Goal: Book appointment/travel/reservation

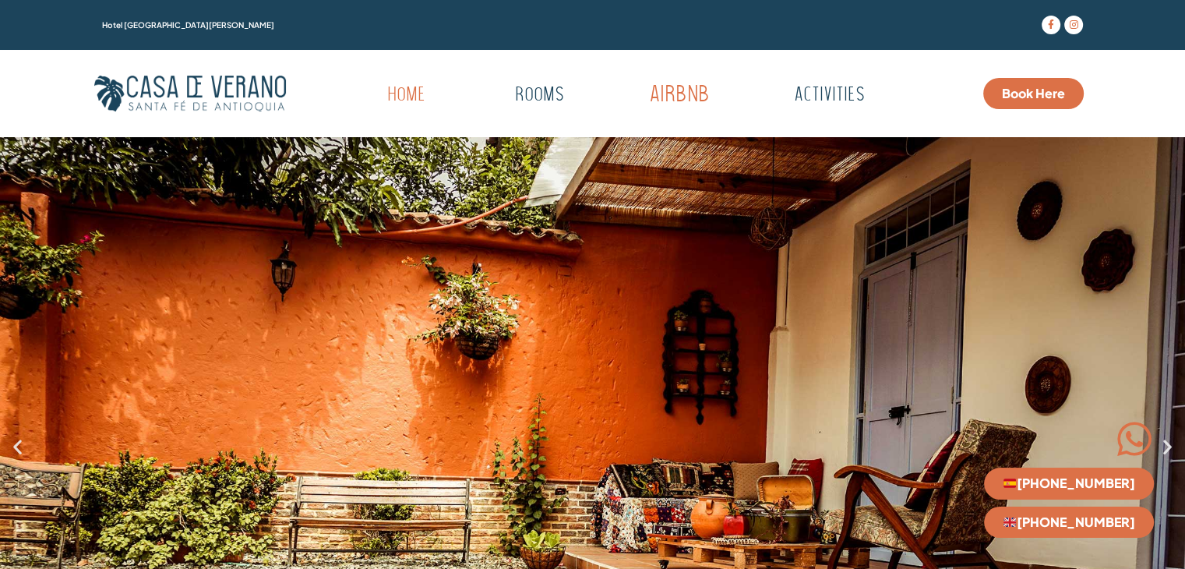
click at [690, 89] on link "Airbnb" at bounding box center [678, 95] width 154 height 43
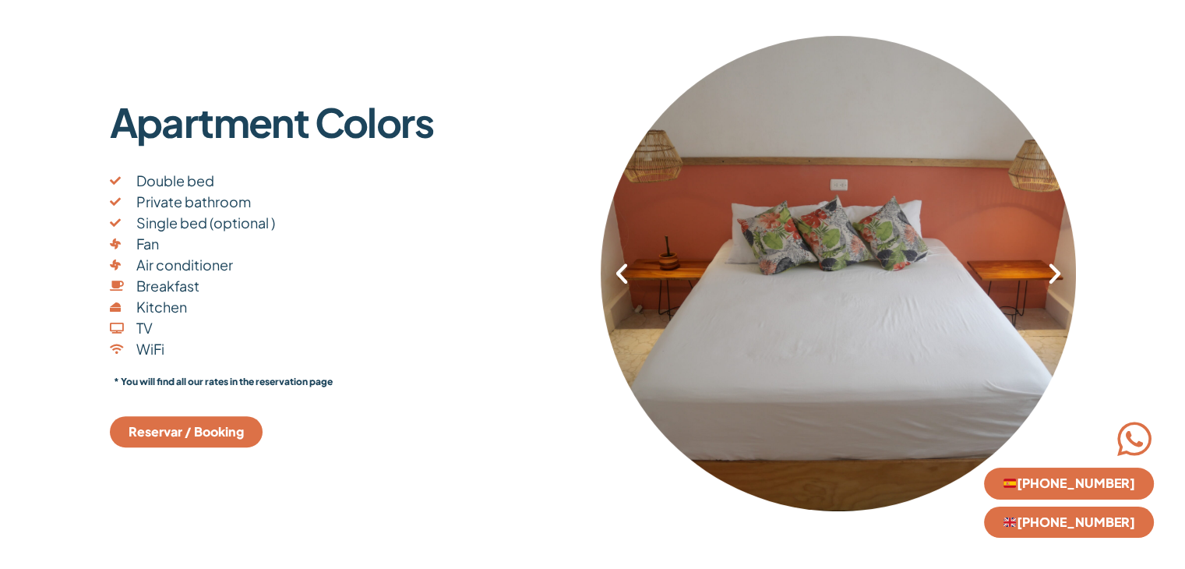
scroll to position [374, 0]
click at [1050, 286] on div "1 / 4" at bounding box center [838, 272] width 475 height 476
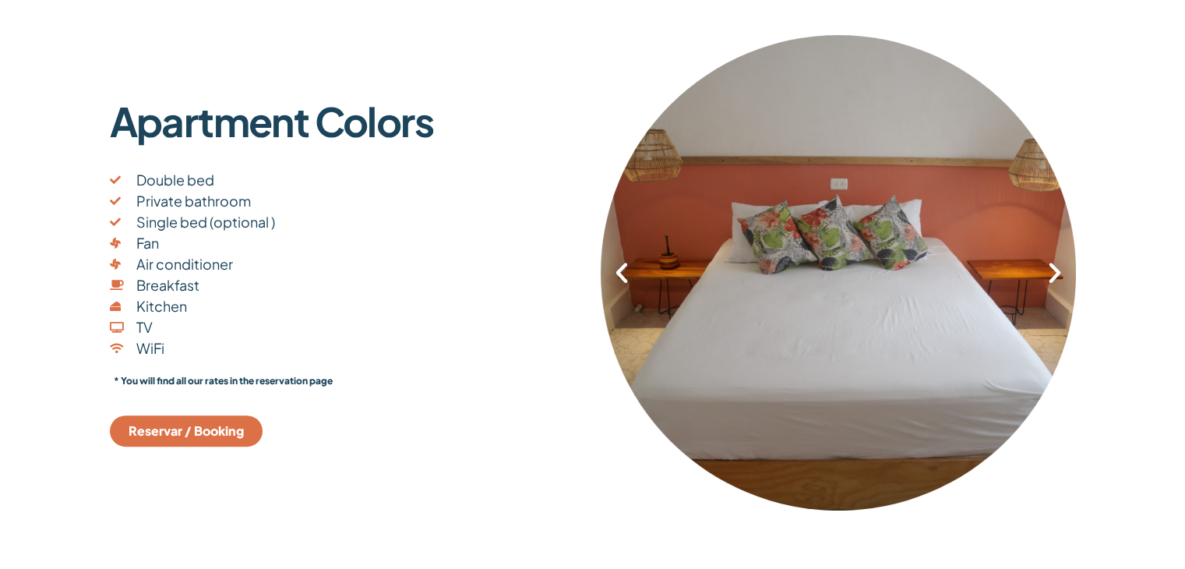
click at [1050, 286] on div "1 / 4" at bounding box center [838, 272] width 475 height 476
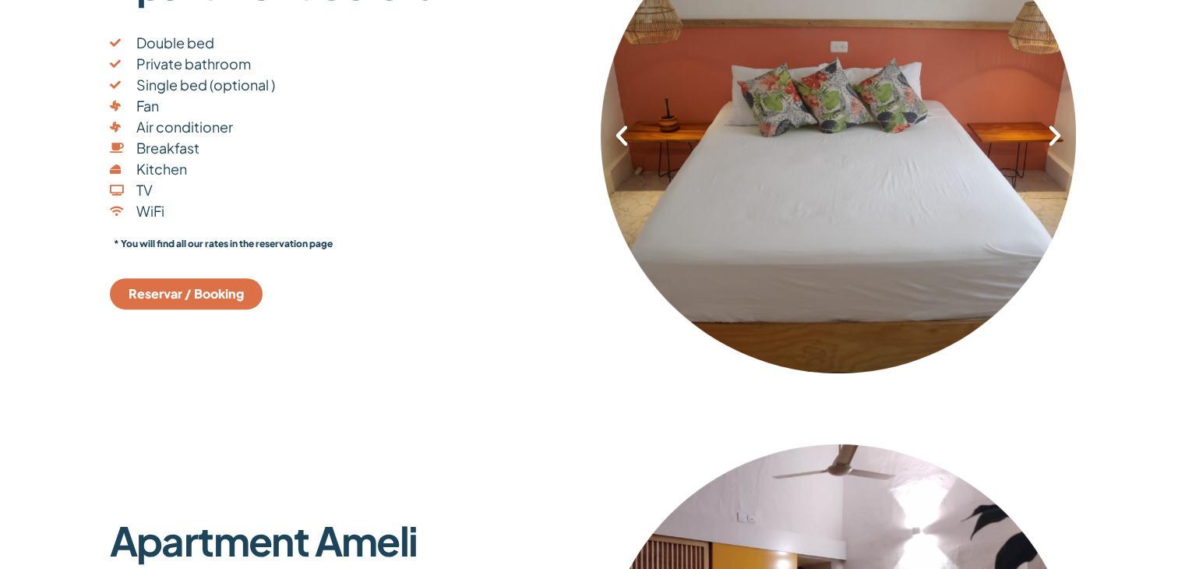
scroll to position [511, 0]
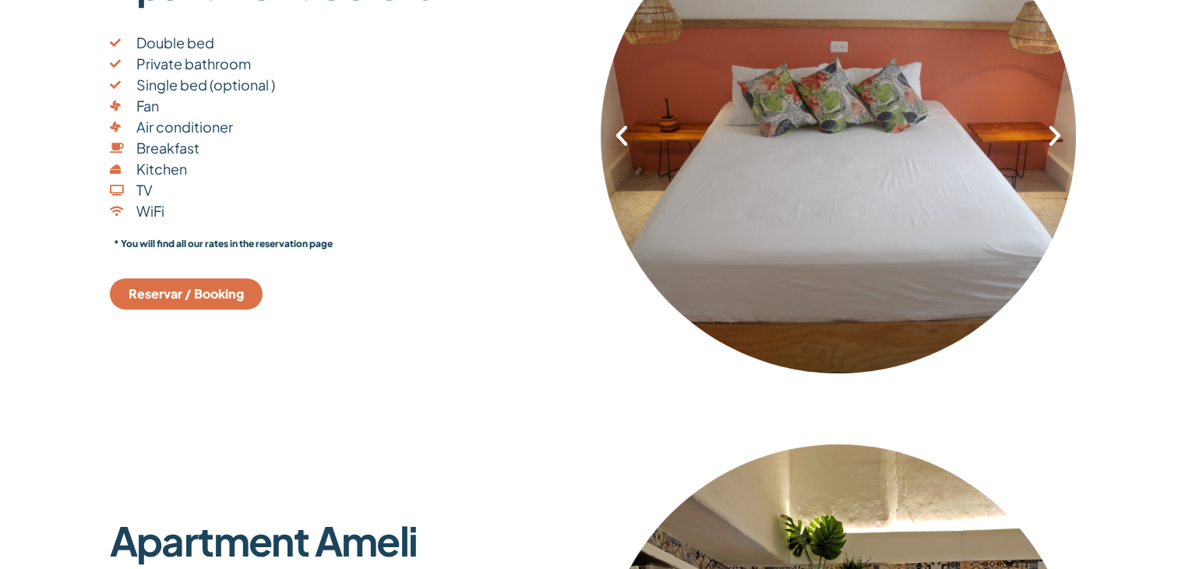
click at [802, 292] on div "1 / 4" at bounding box center [838, 135] width 475 height 476
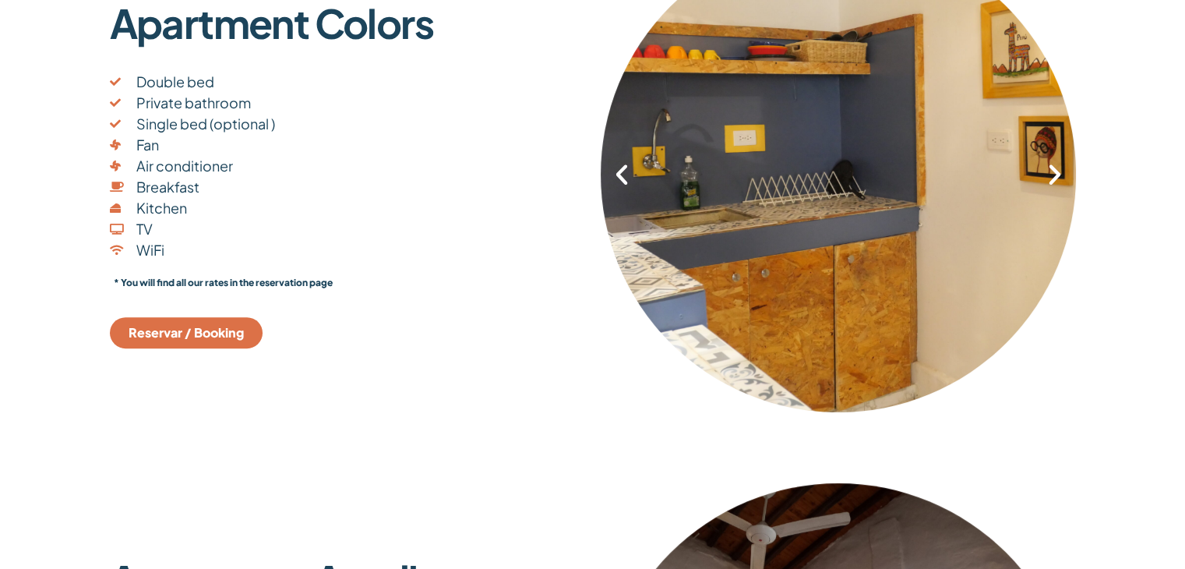
scroll to position [360, 0]
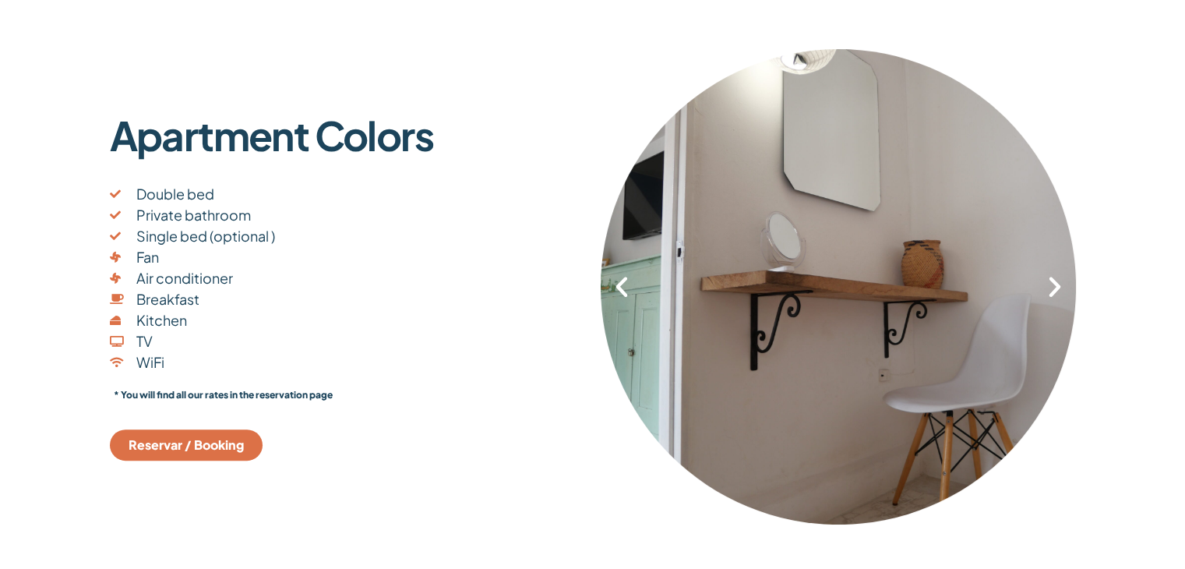
click at [221, 448] on span "Reservar / Booking" at bounding box center [186, 445] width 115 height 12
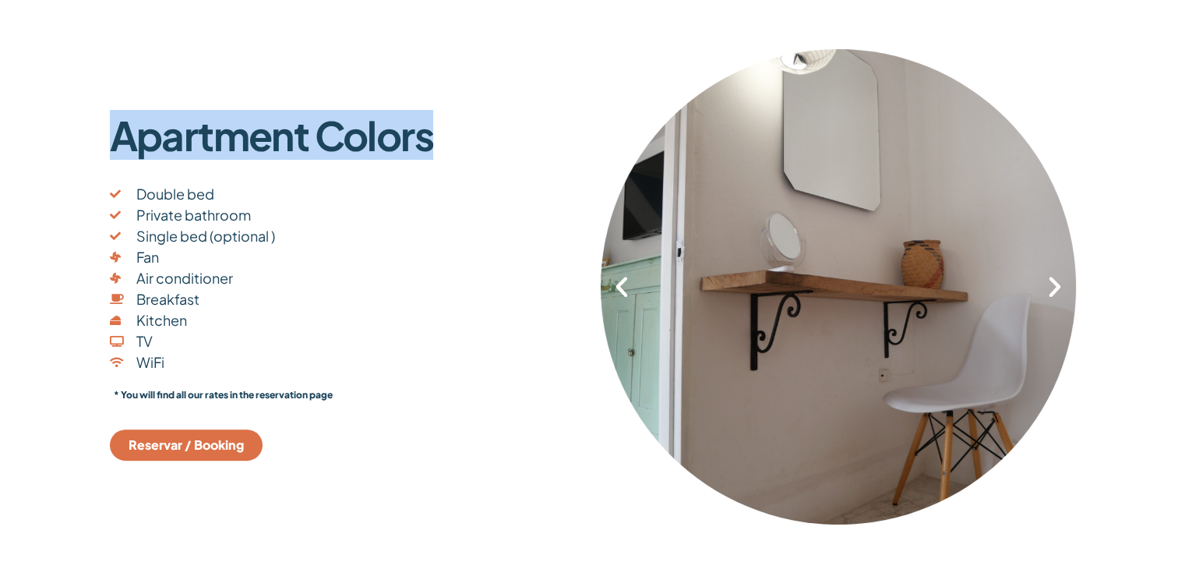
drag, startPoint x: 427, startPoint y: 139, endPoint x: 83, endPoint y: 133, distance: 343.6
click at [83, 133] on section "Apartment Colors Double bed Private bathroom Single bed (optional ) Fan Air con…" at bounding box center [592, 286] width 1185 height 507
copy p "Apartment Colors"
